Goal: Check status: Check status

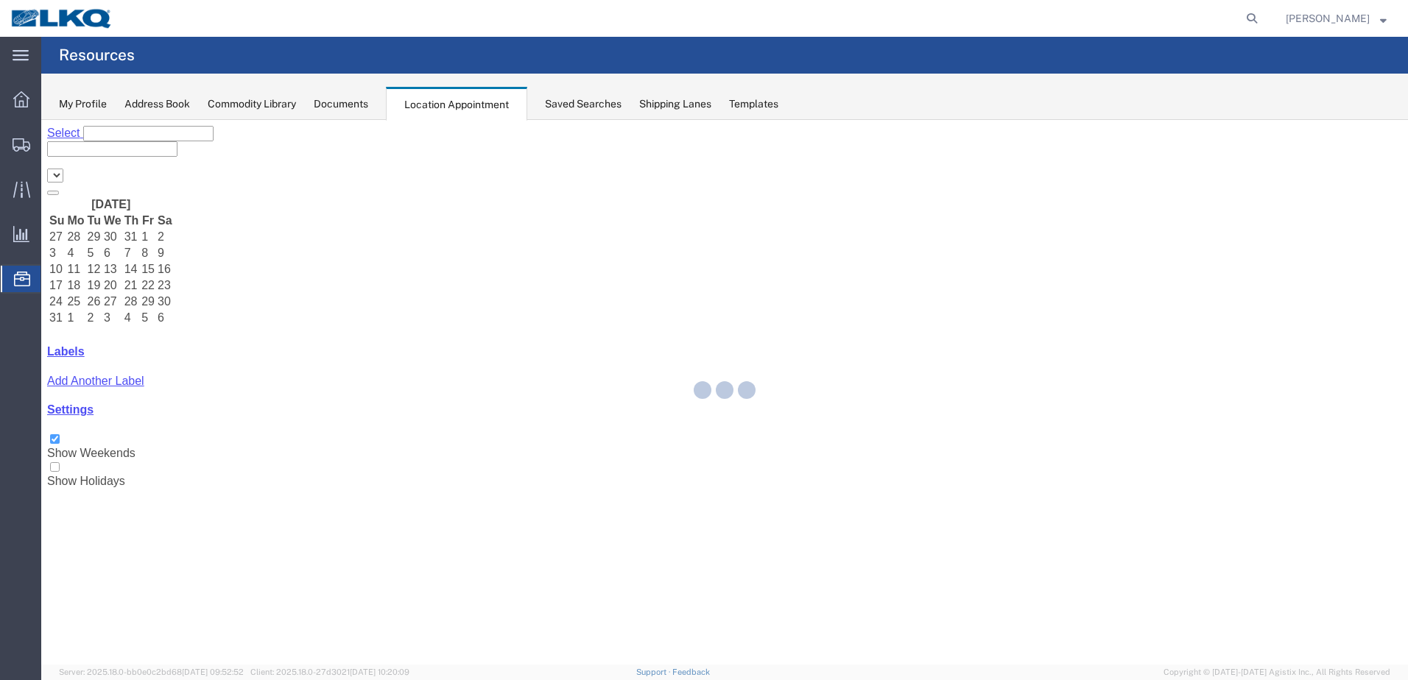
select select "28018"
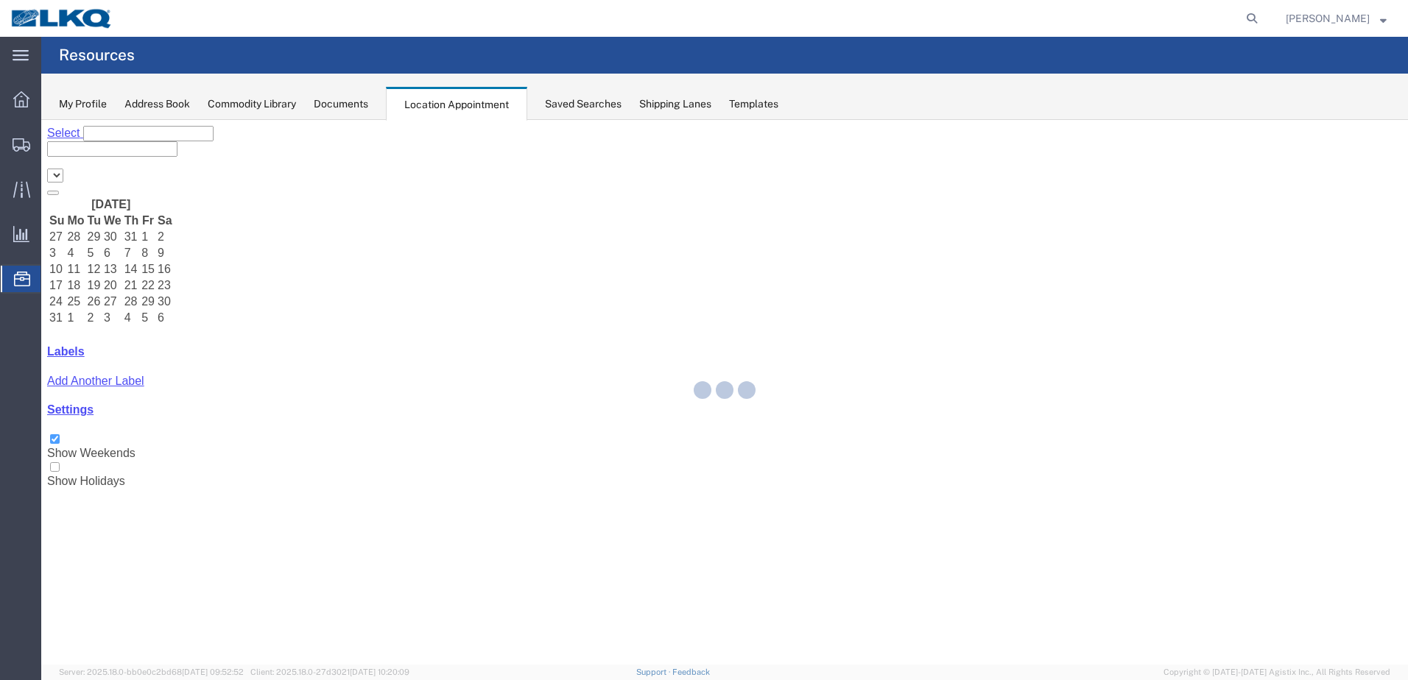
select select "28018"
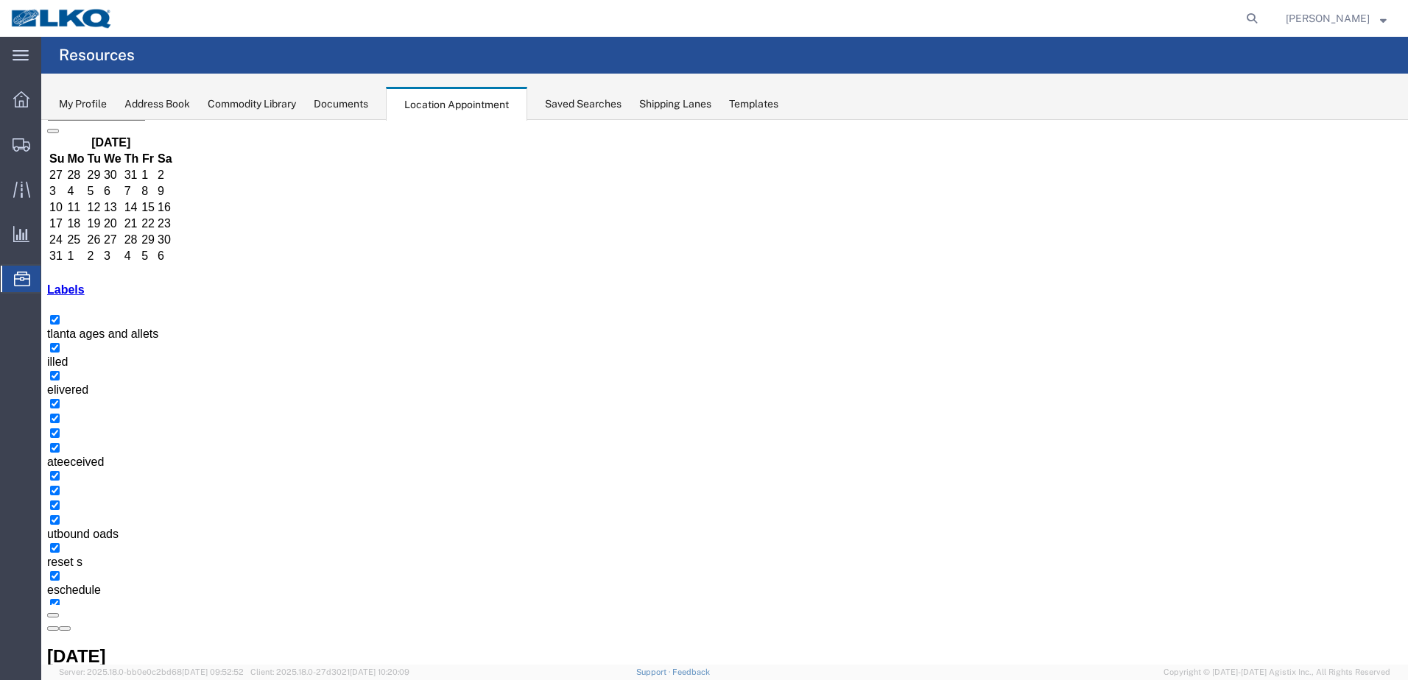
scroll to position [83, 0]
